Goal: Task Accomplishment & Management: Manage account settings

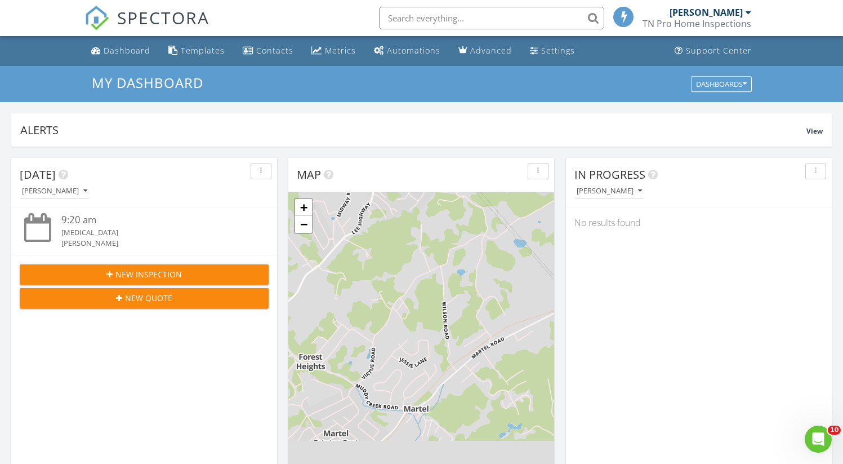
click at [94, 15] on img at bounding box center [97, 18] width 25 height 25
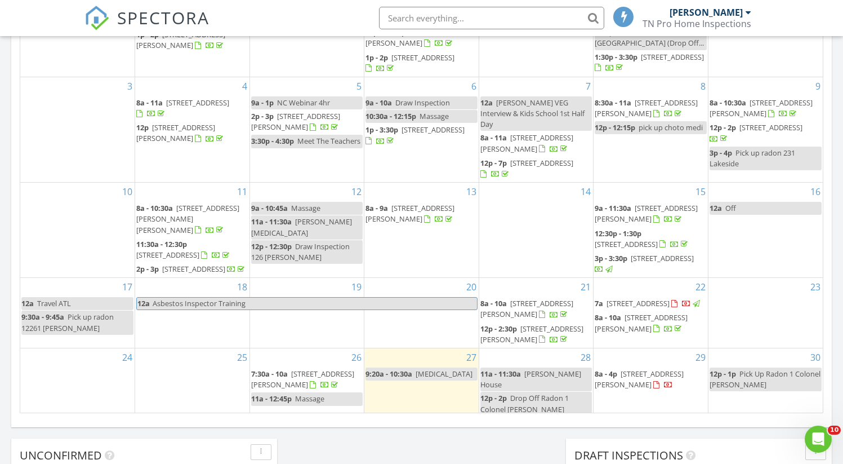
scroll to position [683, 0]
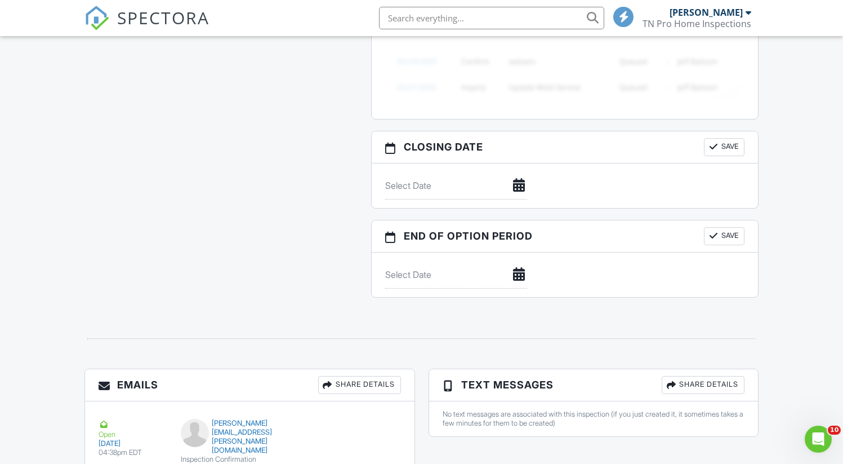
scroll to position [1132, 0]
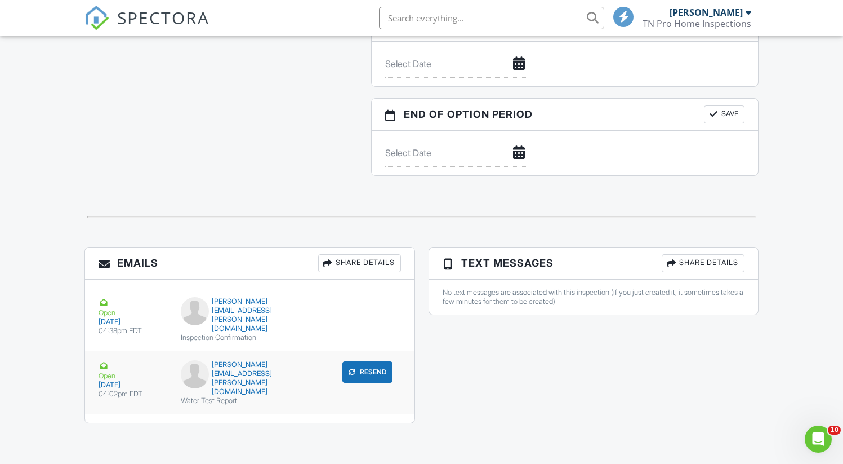
click at [105, 380] on div "08/26/2025" at bounding box center [133, 384] width 69 height 9
click at [365, 365] on button "Resend" at bounding box center [368, 371] width 50 height 21
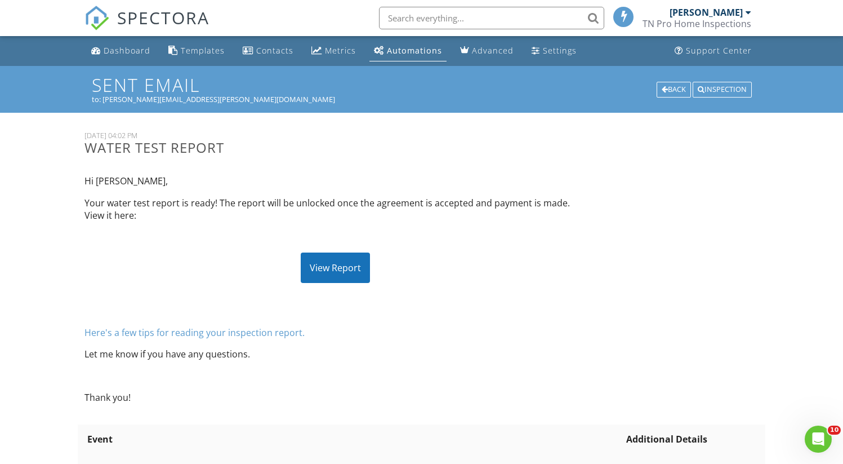
click at [678, 83] on div "Back" at bounding box center [674, 90] width 34 height 16
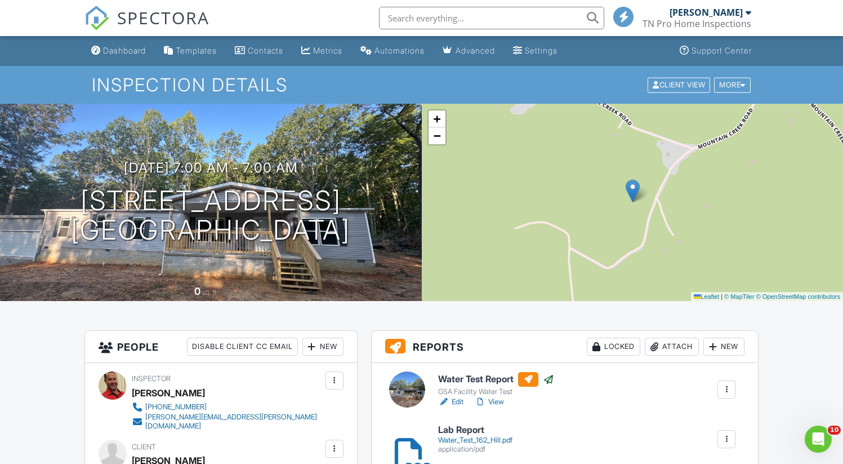
click at [97, 18] on img at bounding box center [97, 18] width 25 height 25
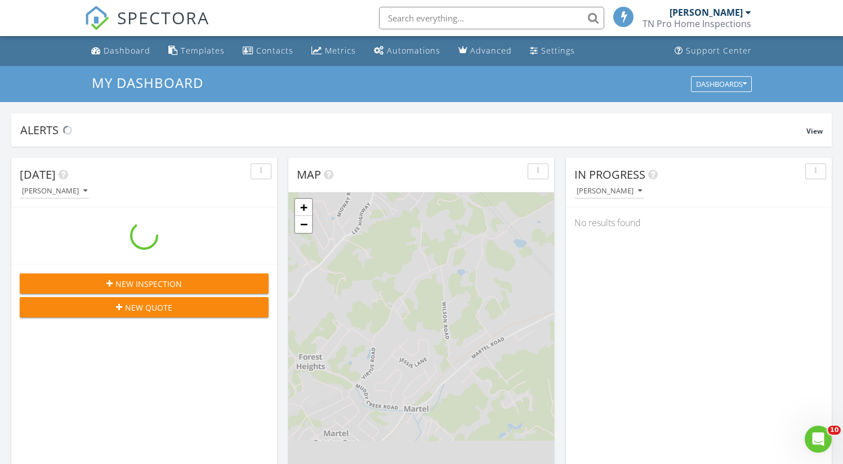
scroll to position [1043, 861]
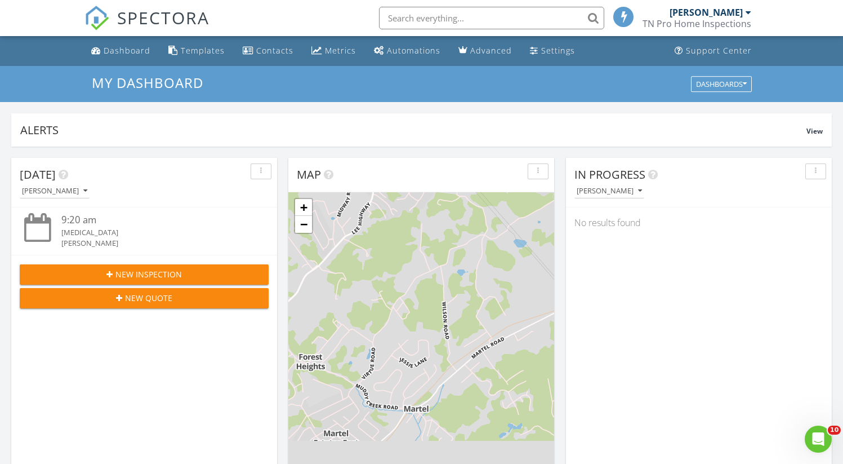
click at [101, 21] on img at bounding box center [97, 18] width 25 height 25
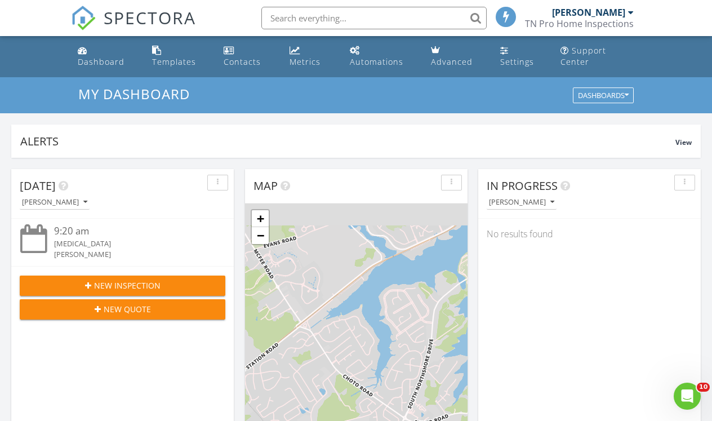
scroll to position [1043, 730]
